Goal: Information Seeking & Learning: Learn about a topic

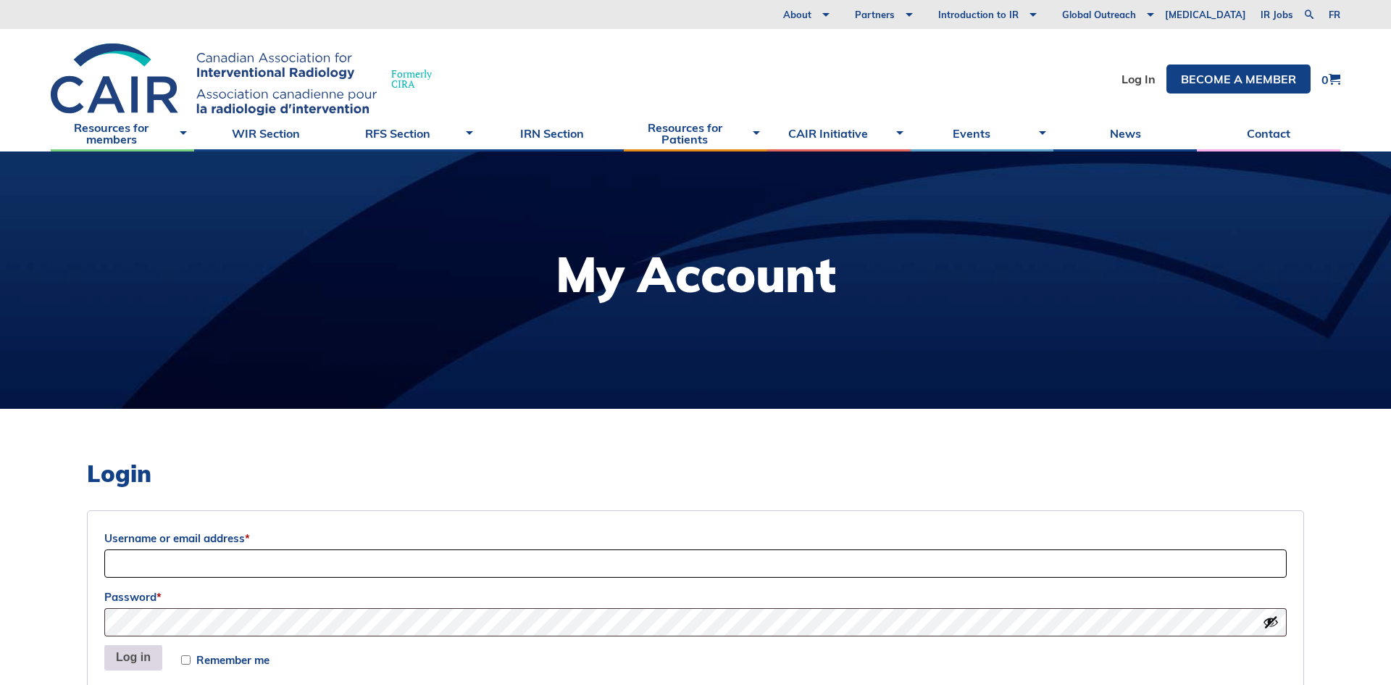
type input "[EMAIL_ADDRESS][DOMAIN_NAME]"
click at [127, 662] on button "Log in" at bounding box center [133, 658] width 58 height 26
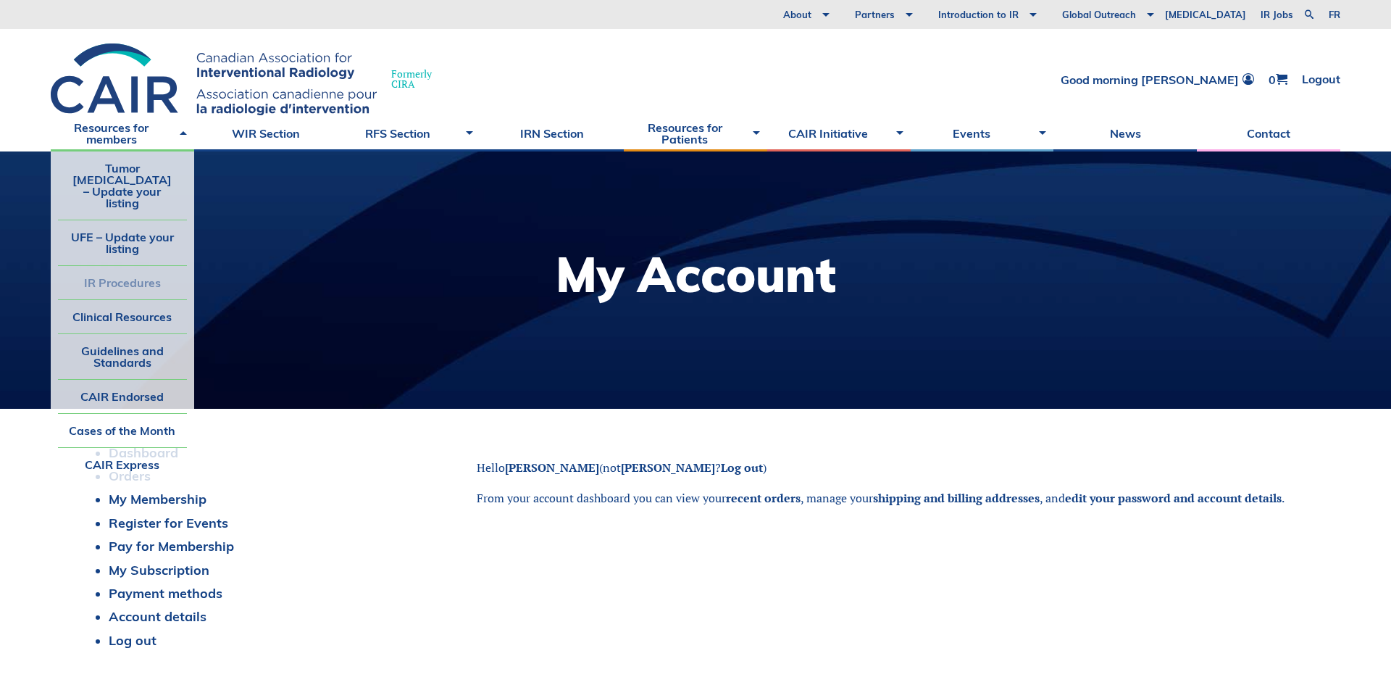
click at [135, 266] on link "IR Procedures" at bounding box center [122, 282] width 129 height 33
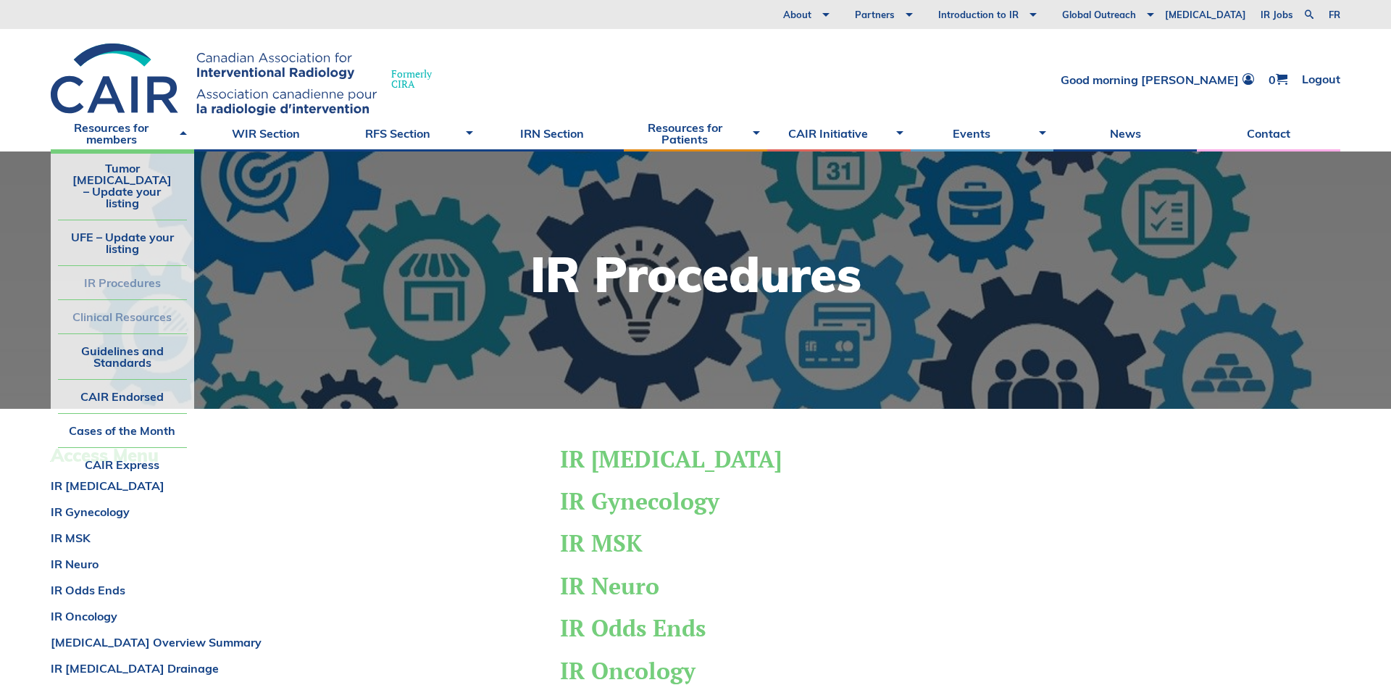
click at [141, 300] on link "Clinical Resources" at bounding box center [122, 316] width 129 height 33
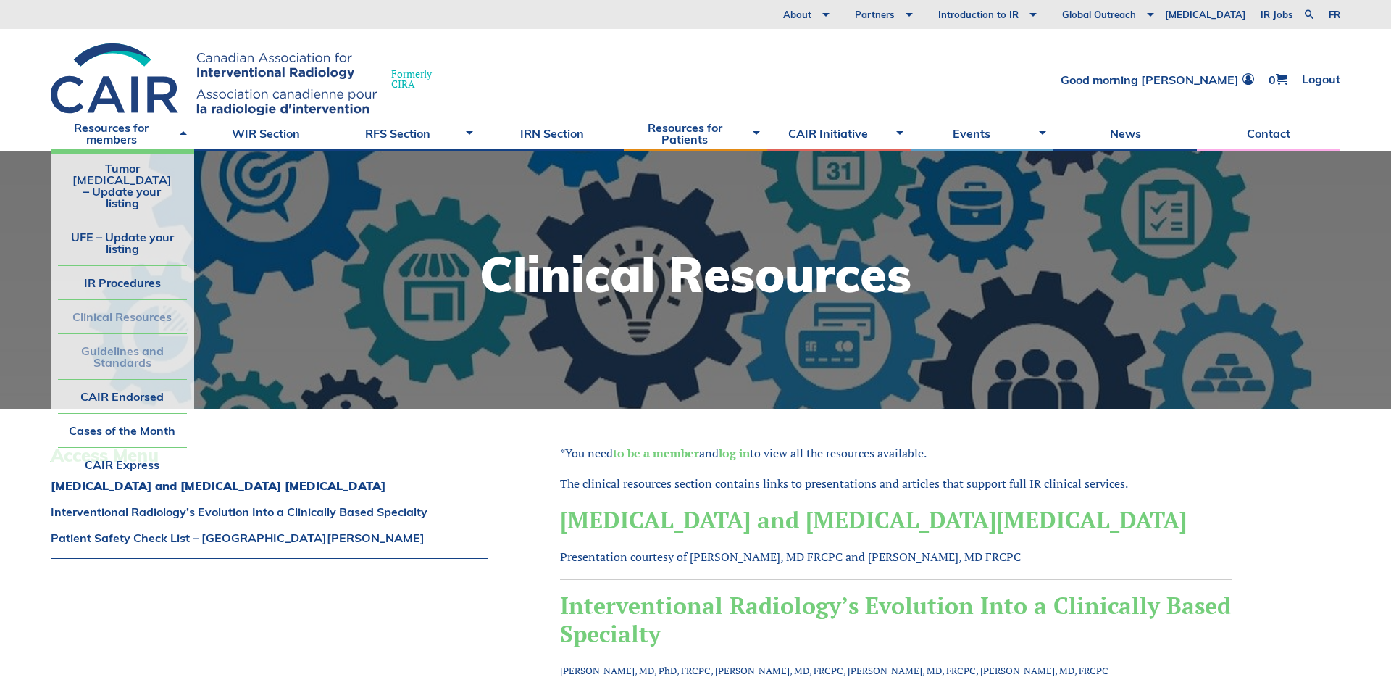
click at [140, 334] on link "Guidelines and Standards" at bounding box center [122, 356] width 129 height 45
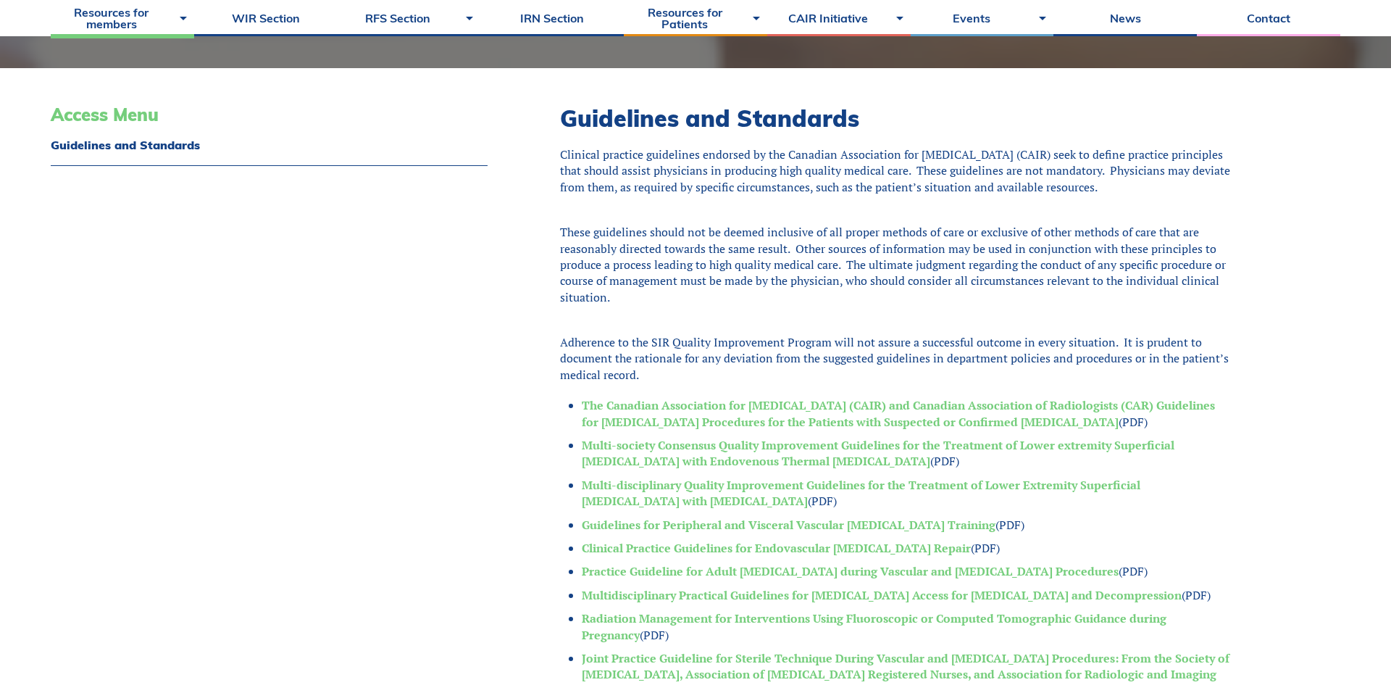
scroll to position [357, 0]
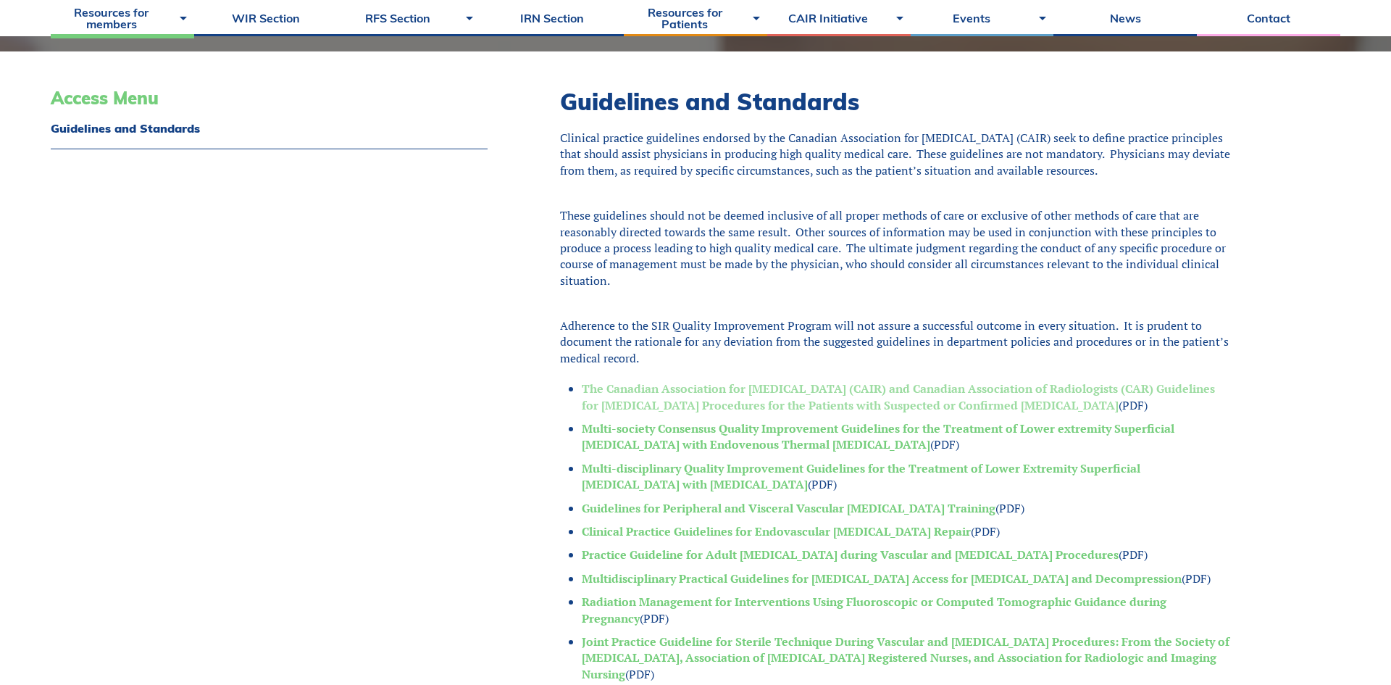
click at [695, 406] on link "The Canadian Association for [MEDICAL_DATA] (CAIR) and Canadian Association of …" at bounding box center [898, 396] width 633 height 32
